Goal: Task Accomplishment & Management: Use online tool/utility

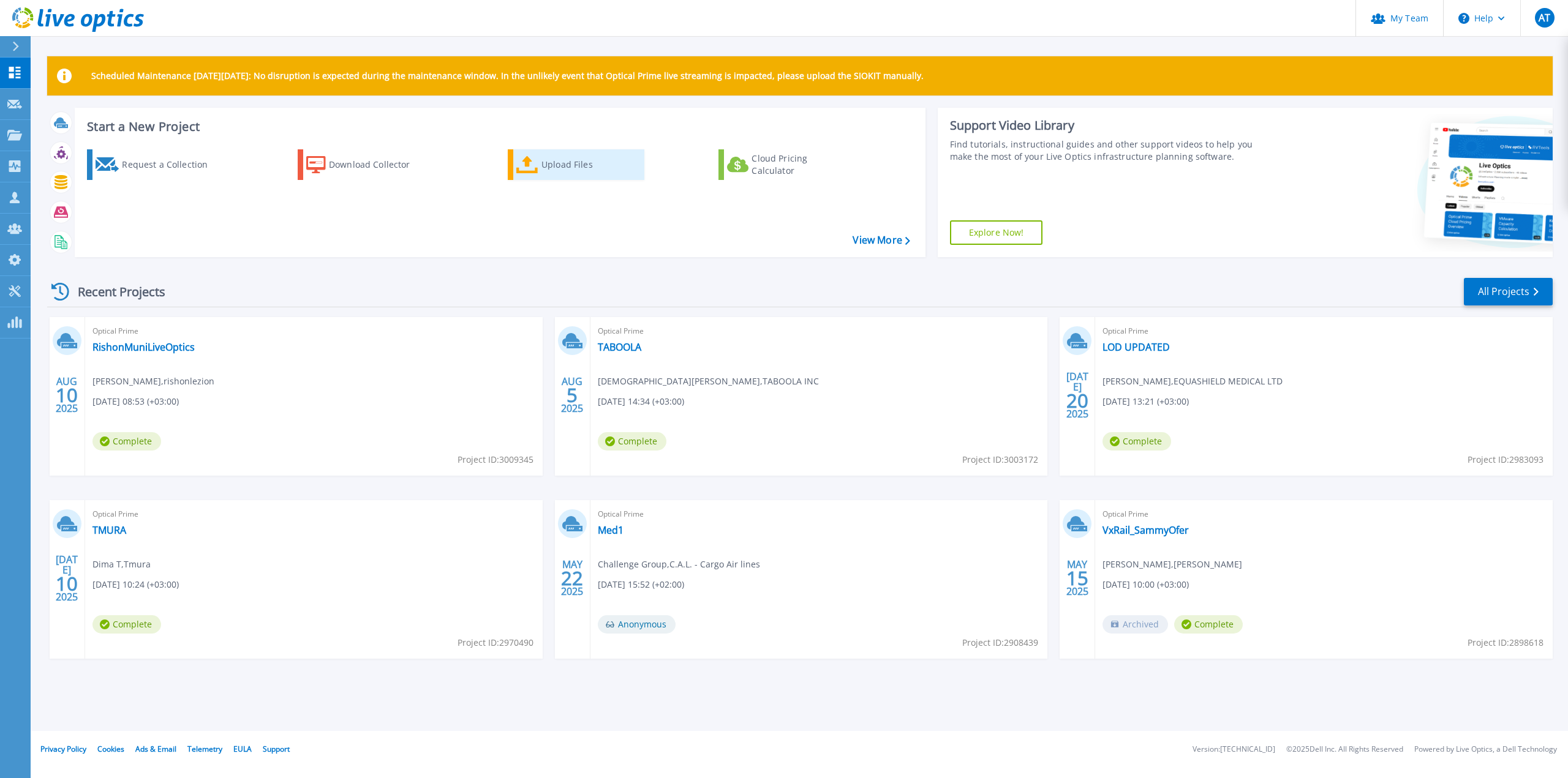
click at [555, 167] on div "Upload Files" at bounding box center [590, 165] width 98 height 25
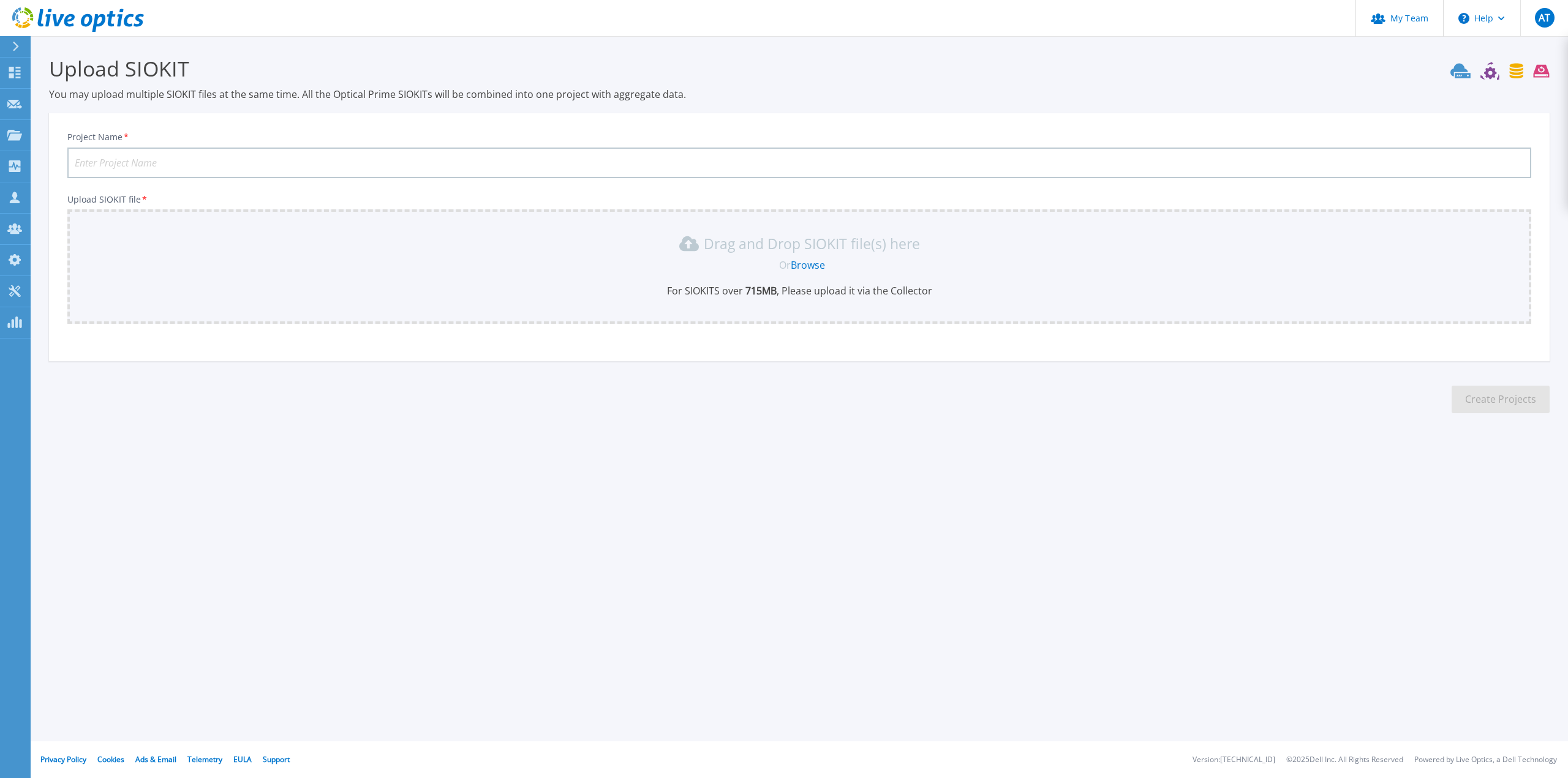
click at [241, 162] on input "Project Name *" at bounding box center [799, 163] width 1464 height 31
click at [226, 160] on input "Project Name *" at bounding box center [799, 163] width 1464 height 31
type input "SAREL UNITY"
click at [805, 266] on link "Browse" at bounding box center [807, 265] width 35 height 13
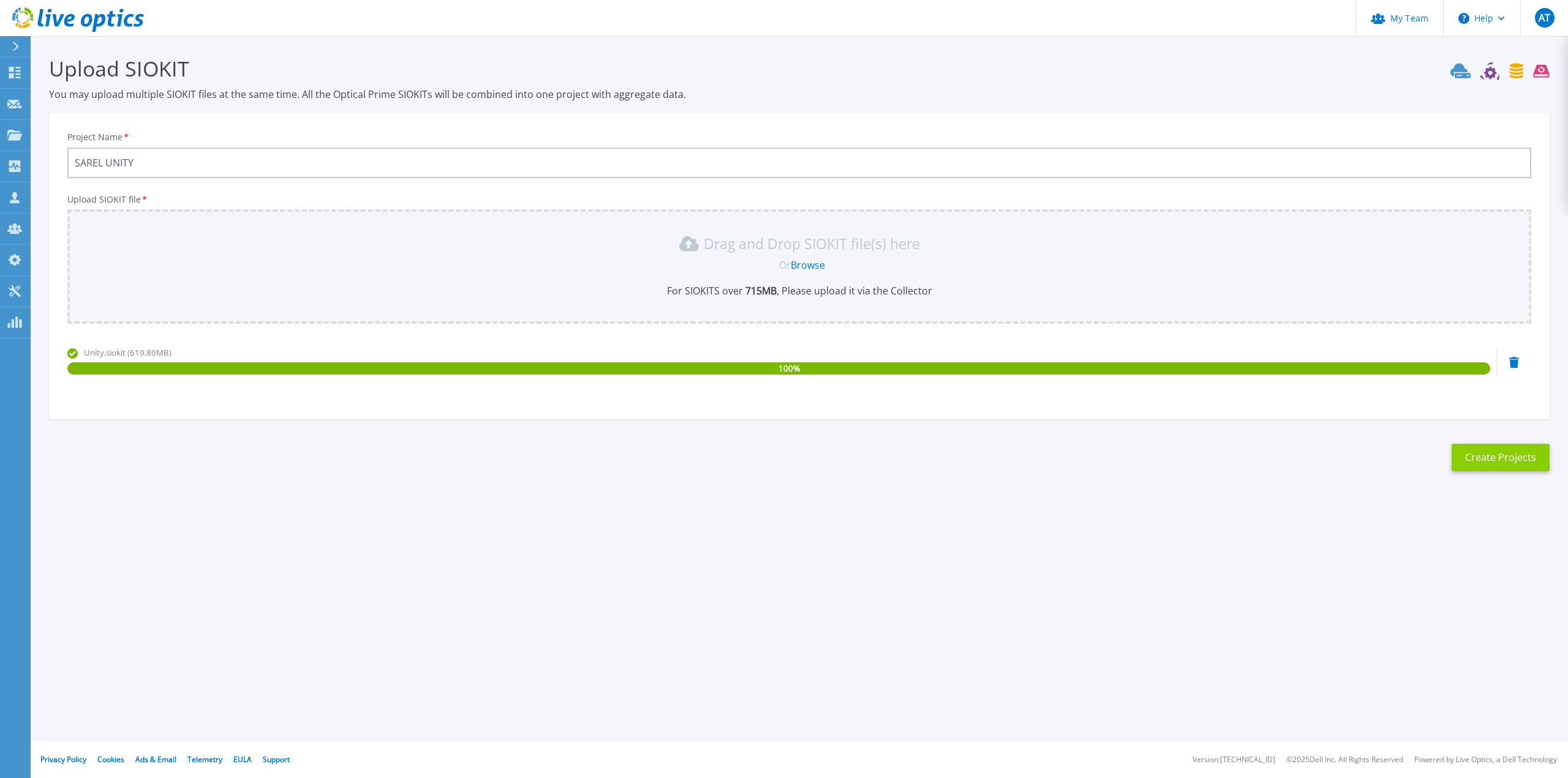
click at [1490, 459] on button "Create Projects" at bounding box center [1500, 457] width 98 height 28
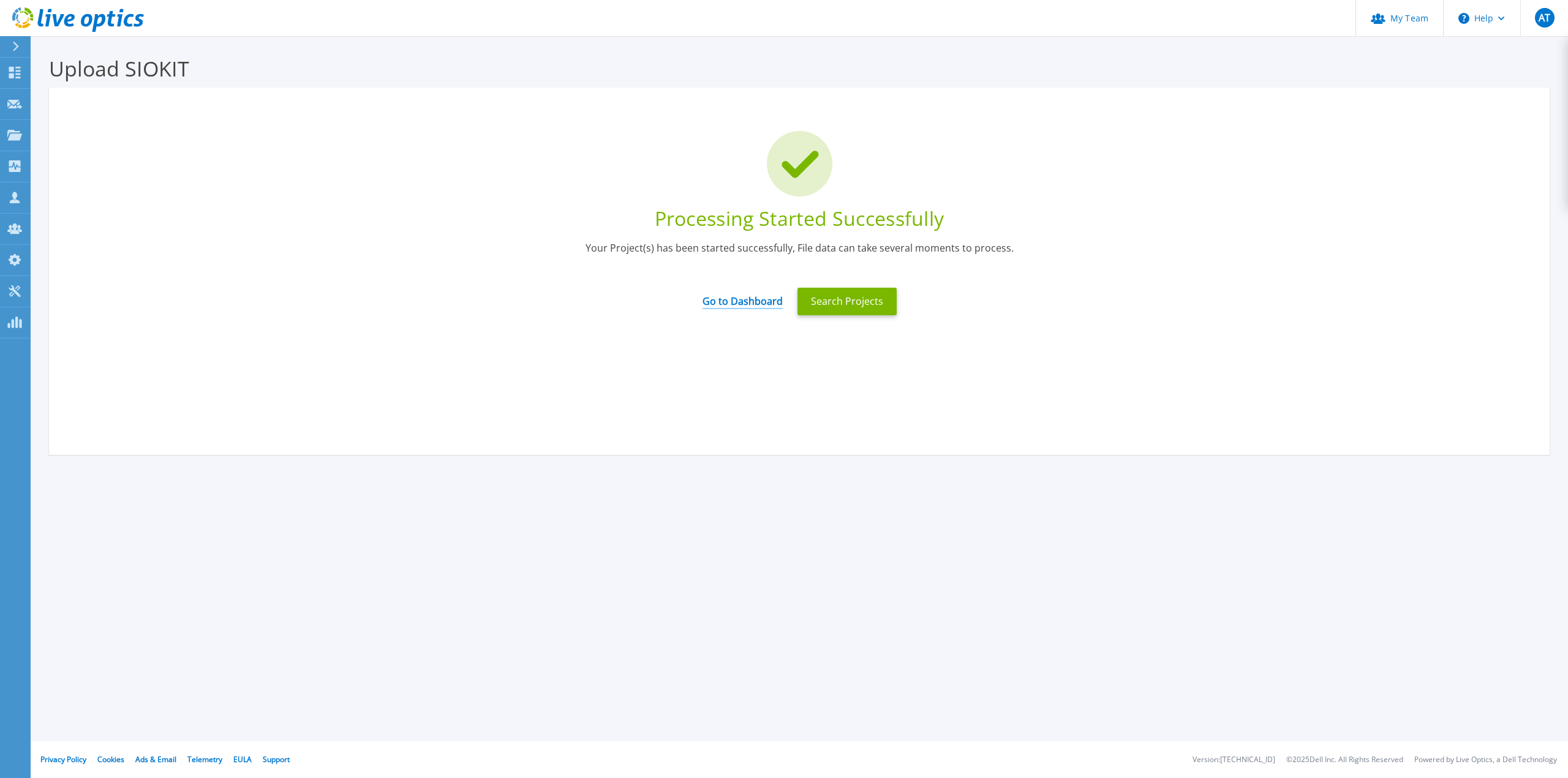
click at [739, 300] on link "Go to Dashboard" at bounding box center [743, 297] width 80 height 24
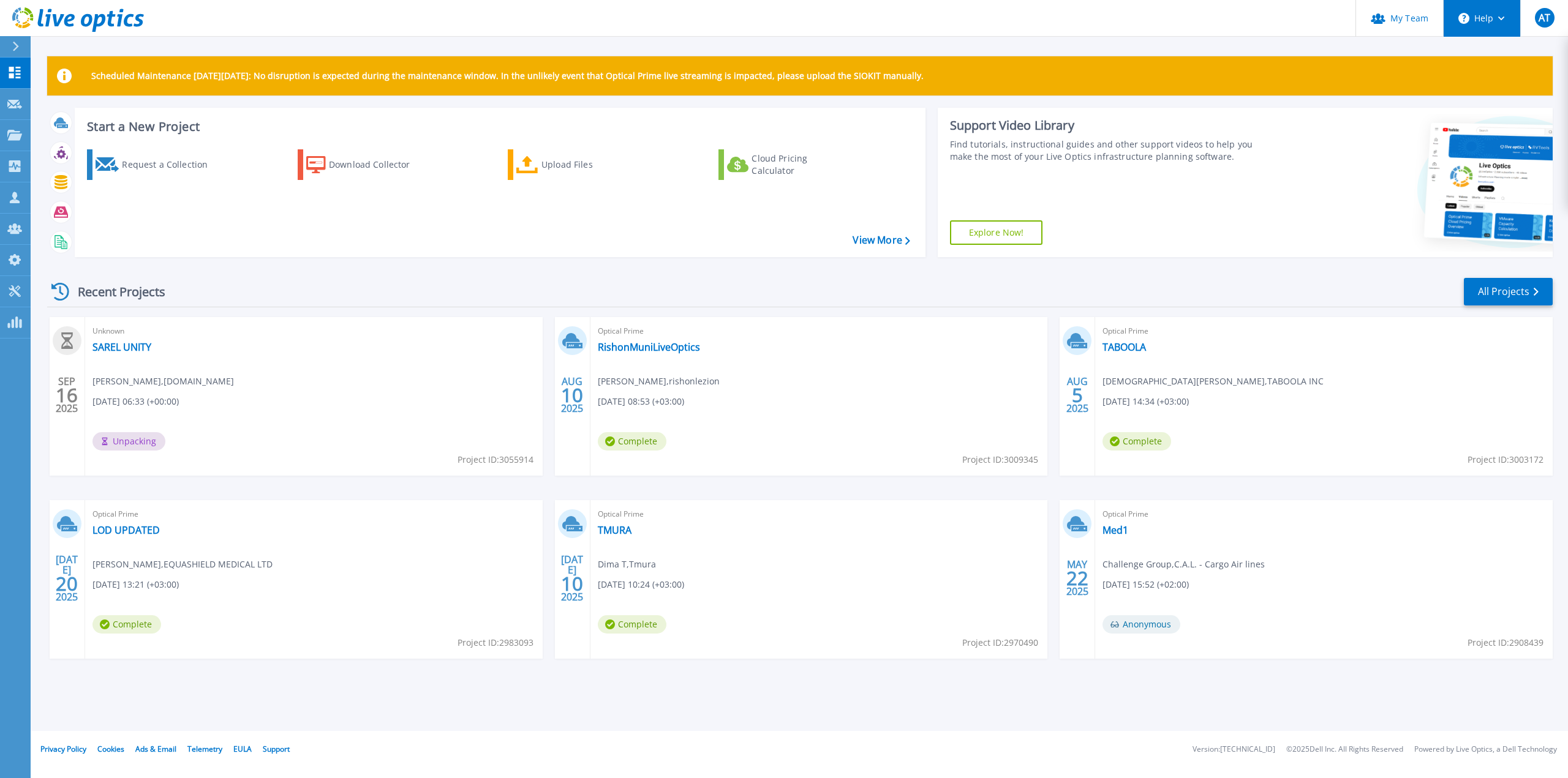
click at [1487, 21] on button "Help" at bounding box center [1482, 18] width 77 height 36
click at [1485, 49] on link "Explore Helpful Articles" at bounding box center [1512, 52] width 136 height 30
click at [21, 64] on link "Dashboard Dashboard" at bounding box center [15, 74] width 31 height 31
